Goal: Communication & Community: Answer question/provide support

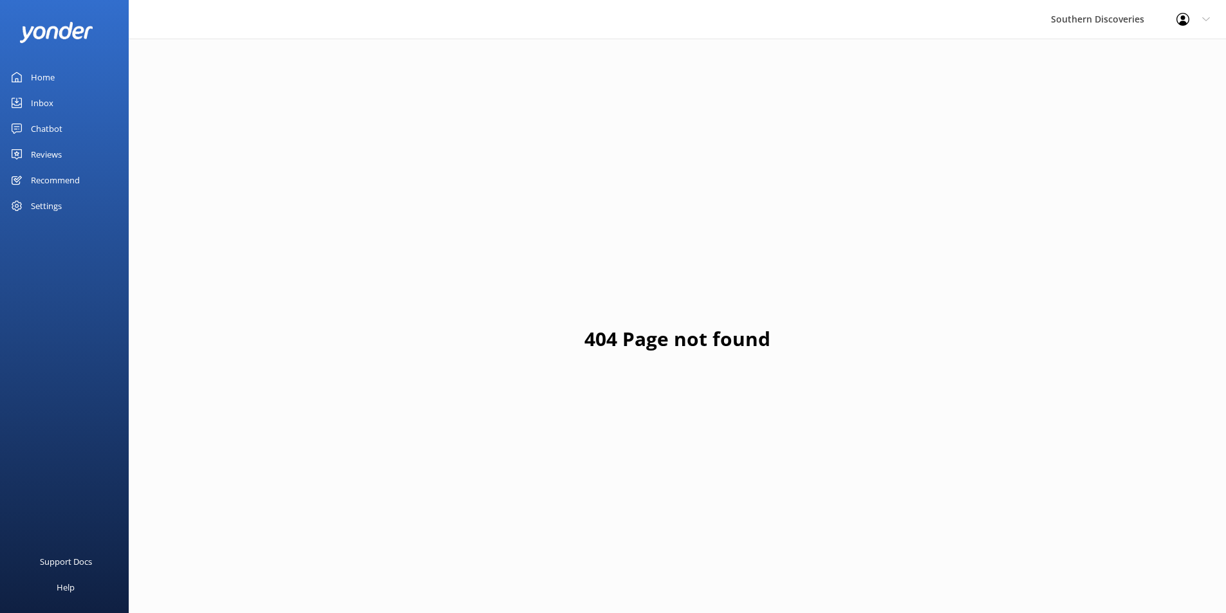
click at [62, 102] on link "Inbox" at bounding box center [64, 103] width 129 height 26
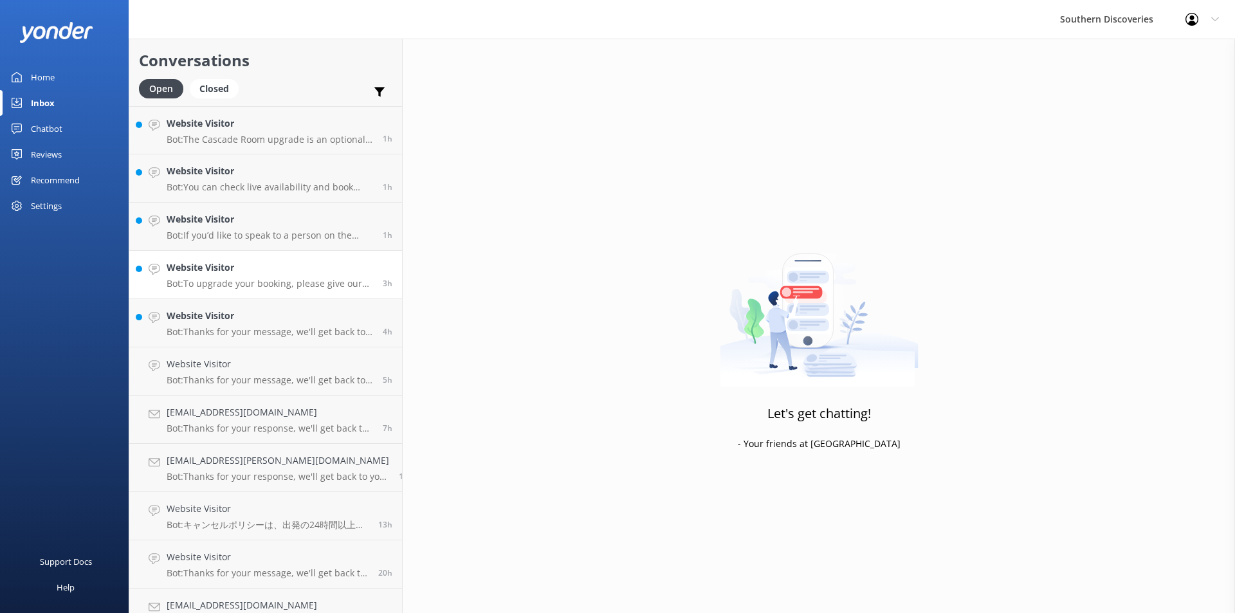
scroll to position [24, 0]
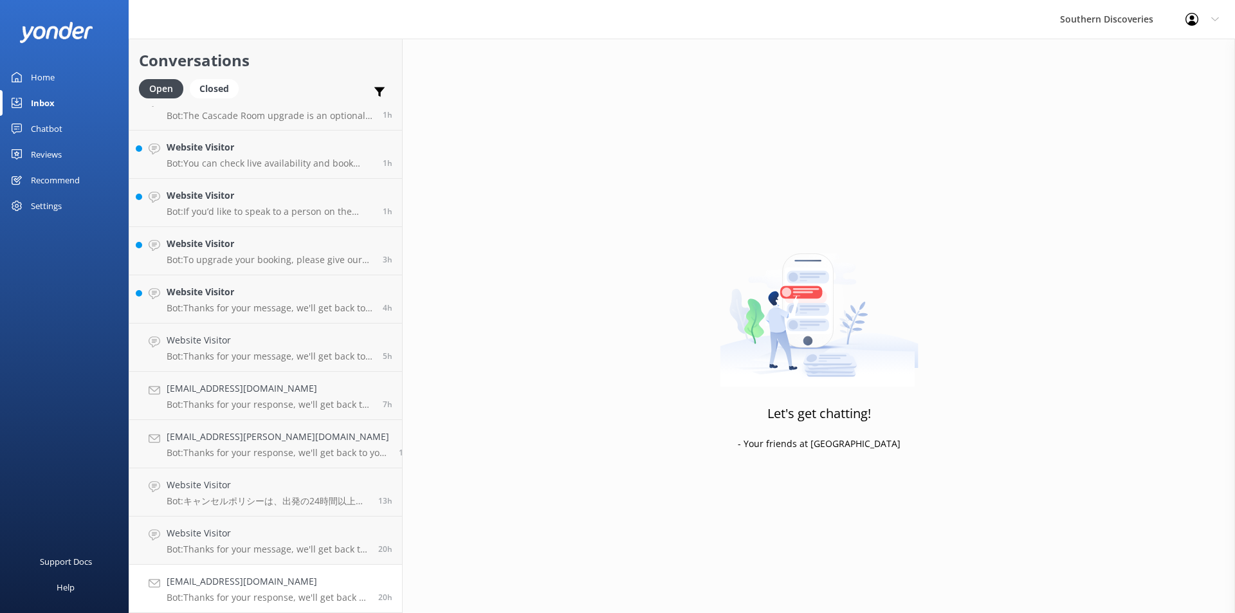
click at [297, 580] on h4 "[EMAIL_ADDRESS][DOMAIN_NAME]" at bounding box center [268, 582] width 202 height 14
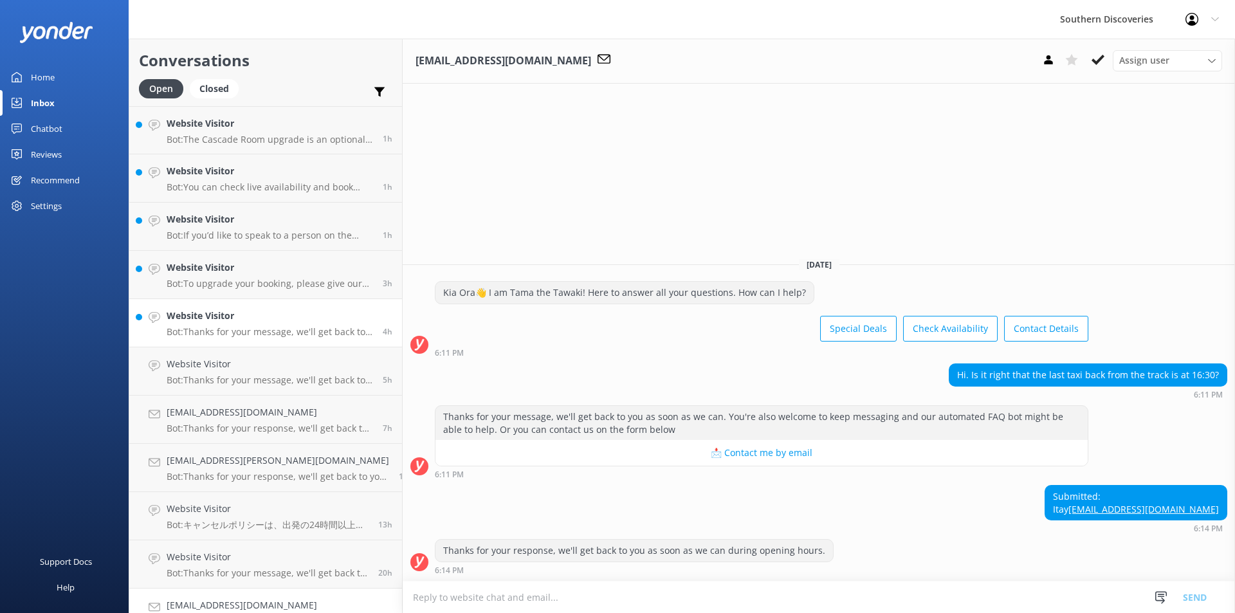
scroll to position [24, 0]
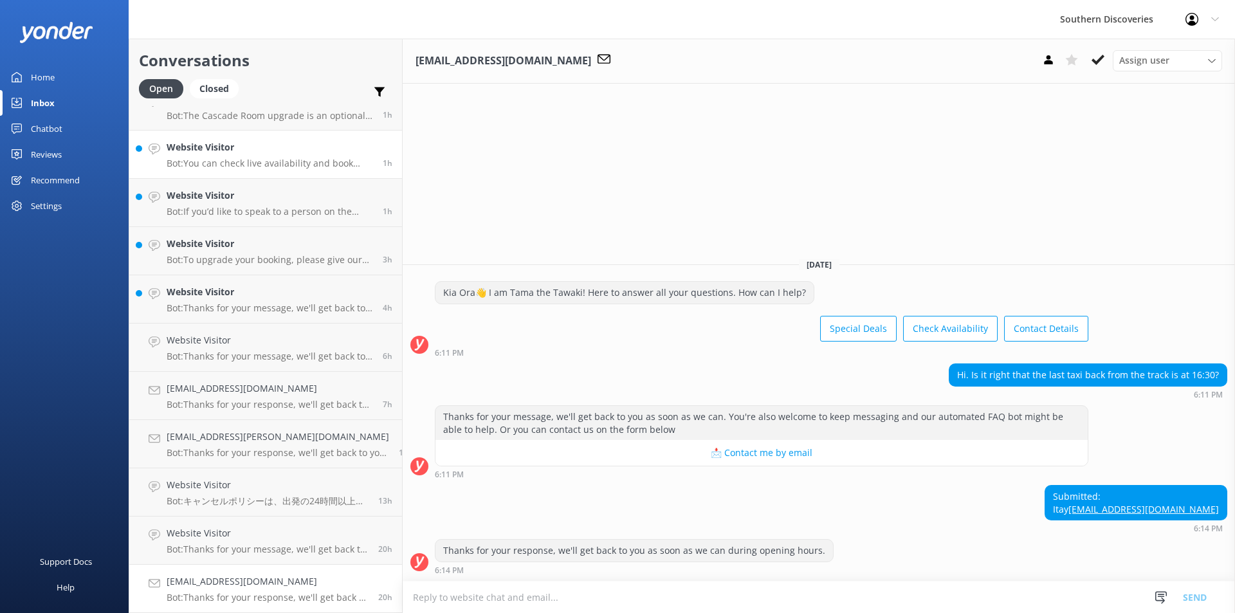
click at [324, 147] on h4 "Website Visitor" at bounding box center [270, 147] width 207 height 14
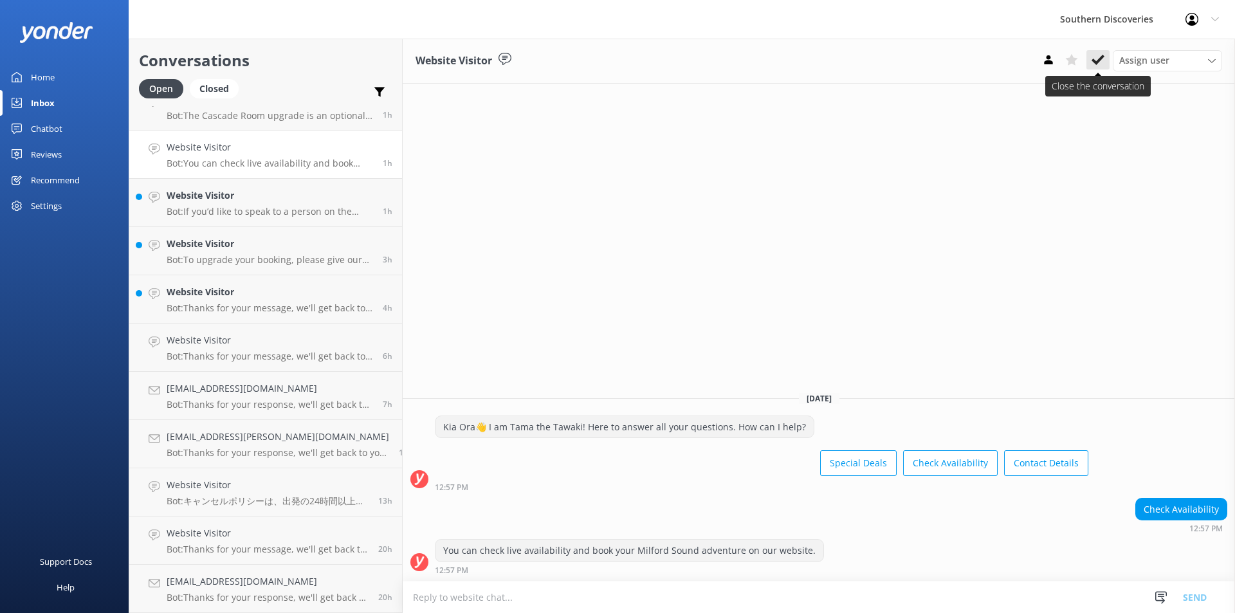
click at [1100, 60] on use at bounding box center [1098, 60] width 13 height 10
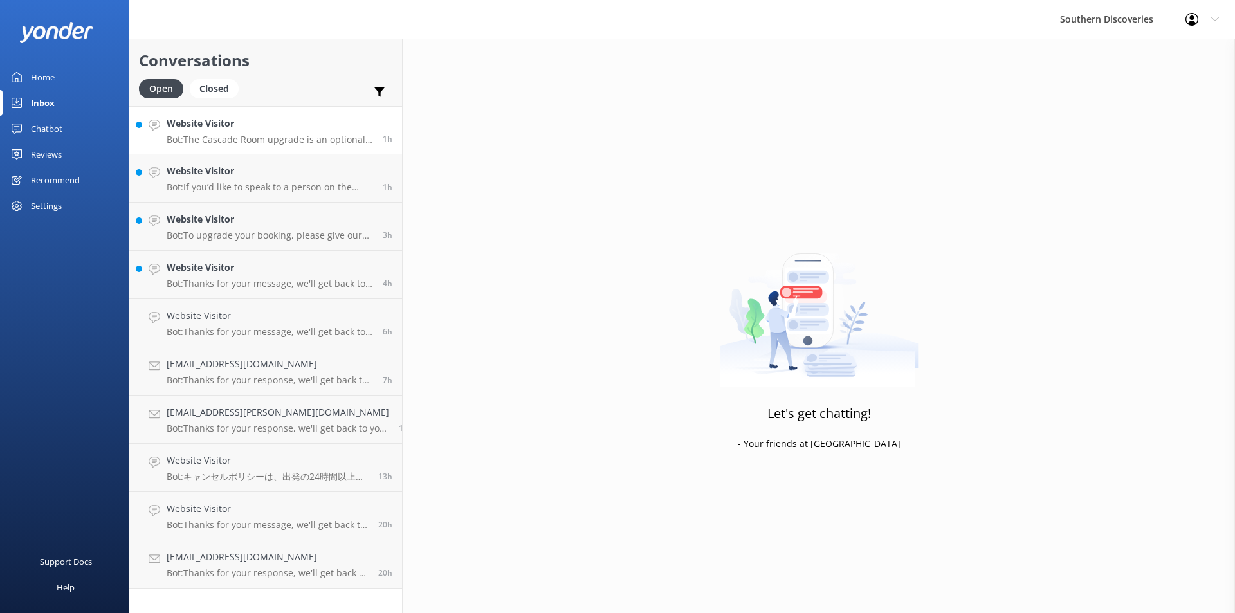
click at [296, 126] on h4 "Website Visitor" at bounding box center [270, 123] width 207 height 14
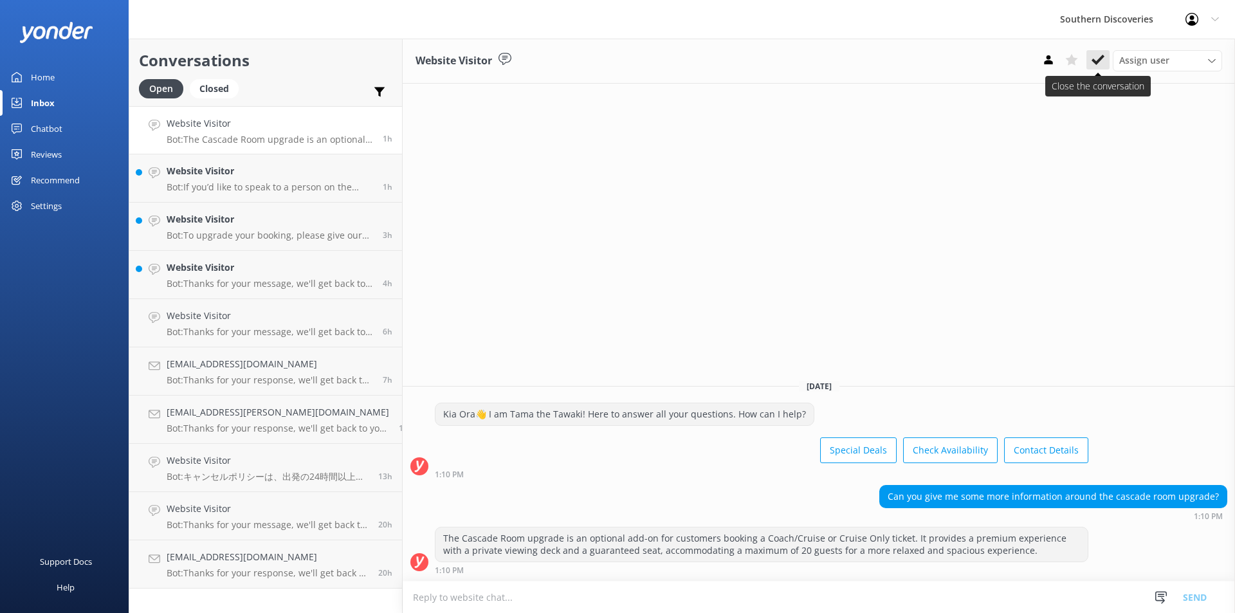
click at [1103, 58] on use at bounding box center [1098, 60] width 13 height 10
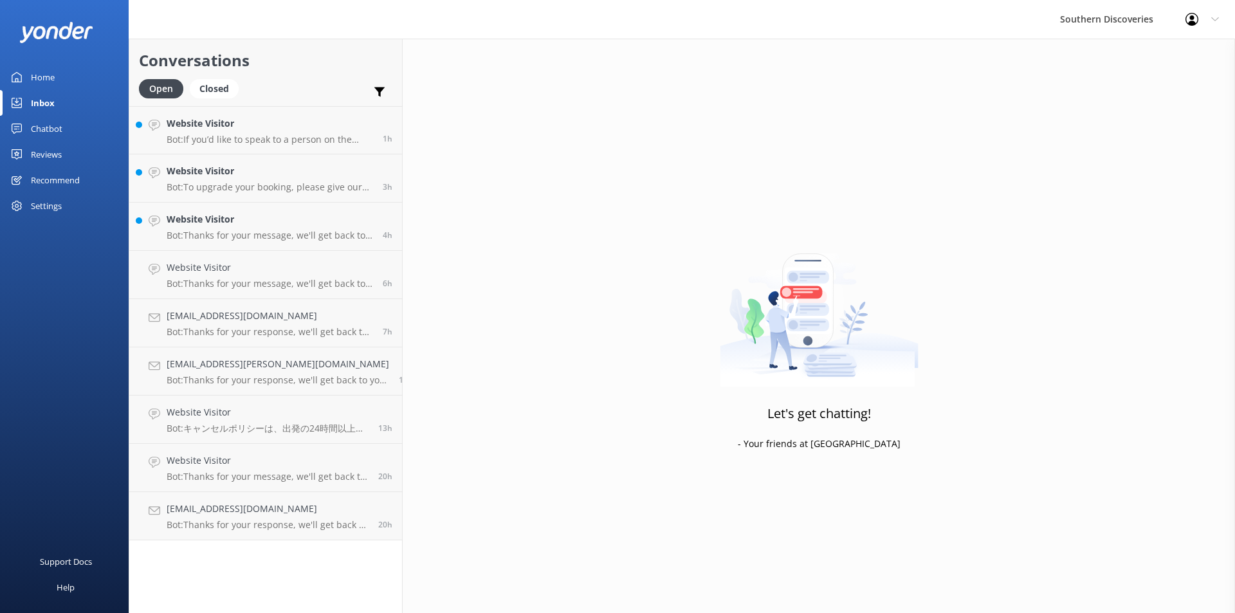
click at [239, 135] on p "Bot: If you’d like to speak to a person on the Southern Discoveries team, pleas…" at bounding box center [270, 140] width 207 height 12
